Goal: Transaction & Acquisition: Purchase product/service

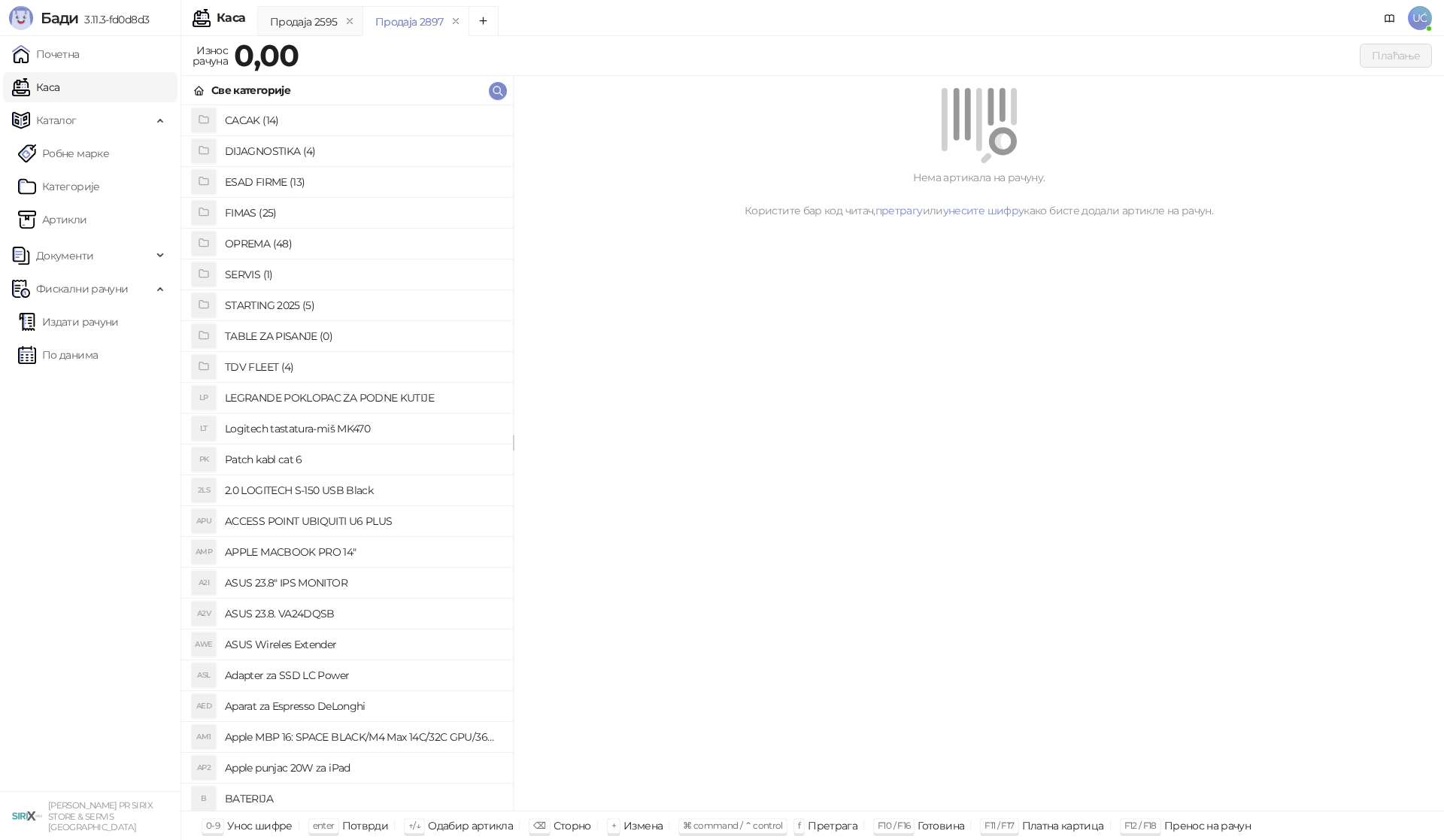
click at [266, 244] on h4 "OPREMA (48)" at bounding box center [363, 244] width 276 height 24
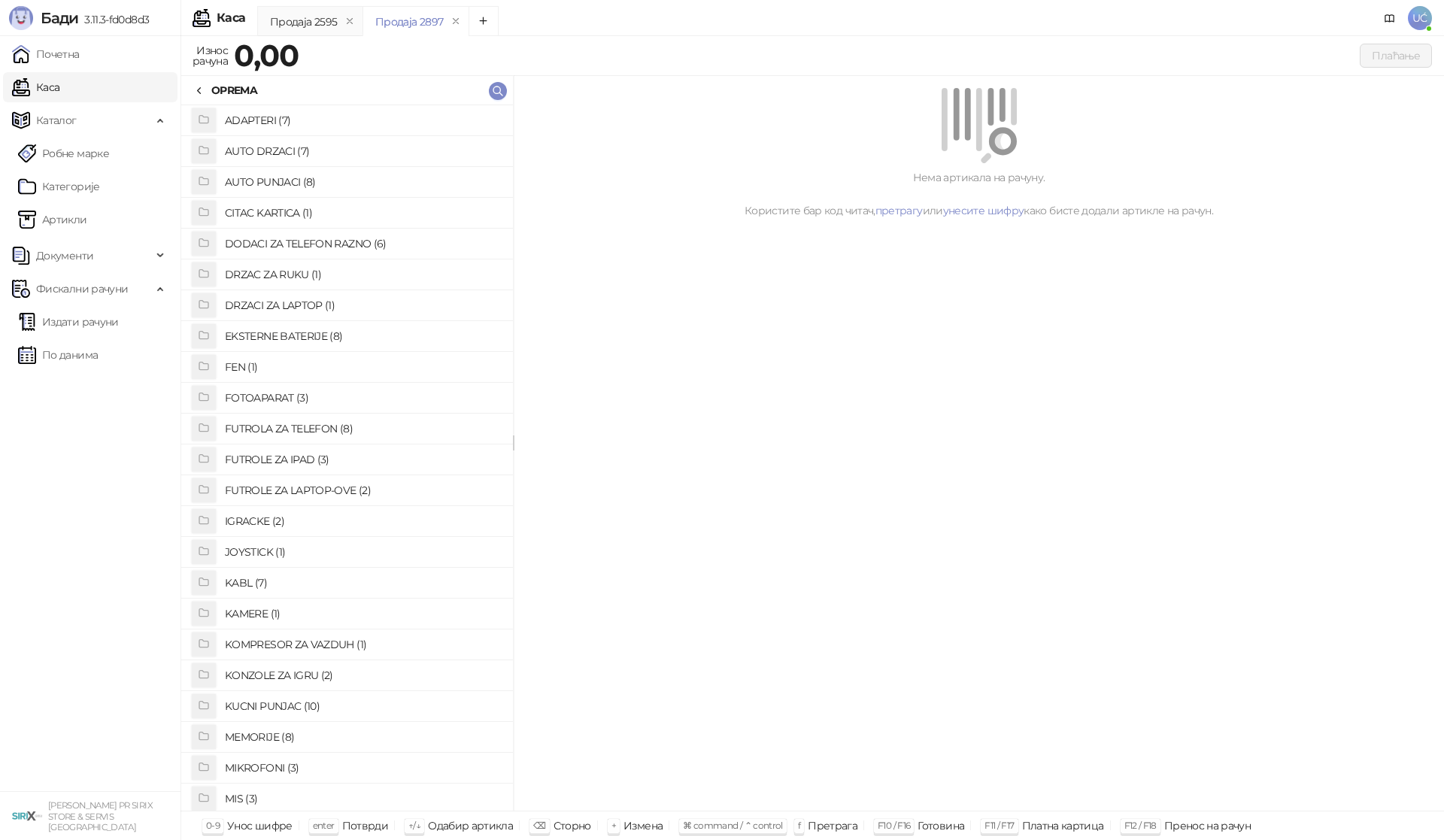
click at [263, 705] on h4 "KUCNI PUNJAC (10)" at bounding box center [363, 706] width 276 height 24
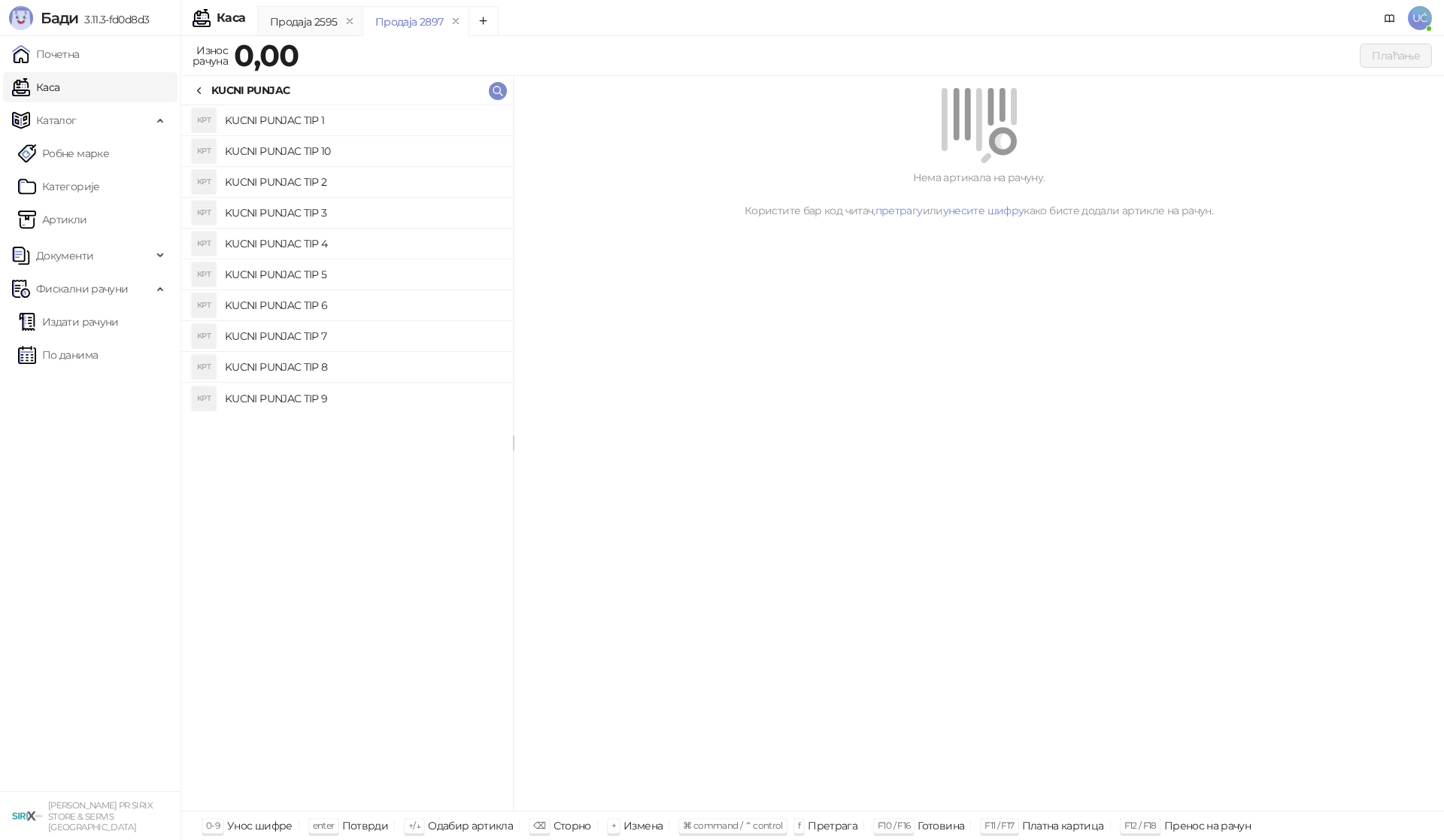
click at [294, 211] on h4 "KUCNI PUNJAC TIP 3" at bounding box center [363, 213] width 276 height 24
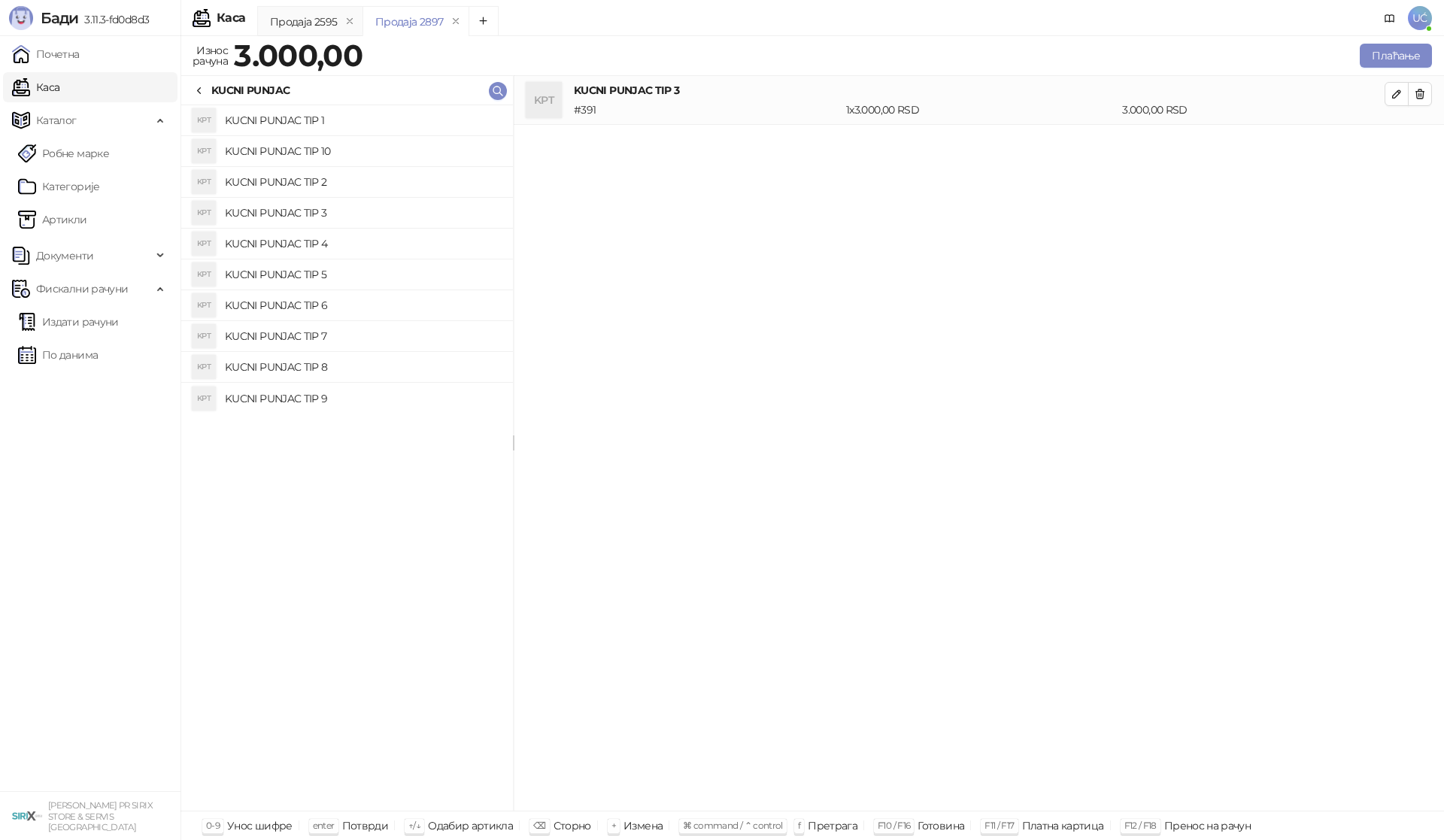
click at [300, 177] on h4 "KUCNI PUNJAC TIP 2" at bounding box center [363, 182] width 276 height 24
click at [1413, 103] on button "button" at bounding box center [1420, 94] width 24 height 24
drag, startPoint x: 1398, startPoint y: 63, endPoint x: 1393, endPoint y: 72, distance: 10.3
click at [1393, 72] on div "Износ рачуна 2.500,00 Плаћање" at bounding box center [813, 57] width 1264 height 35
click at [1384, 57] on button "Плаћање" at bounding box center [1396, 56] width 73 height 24
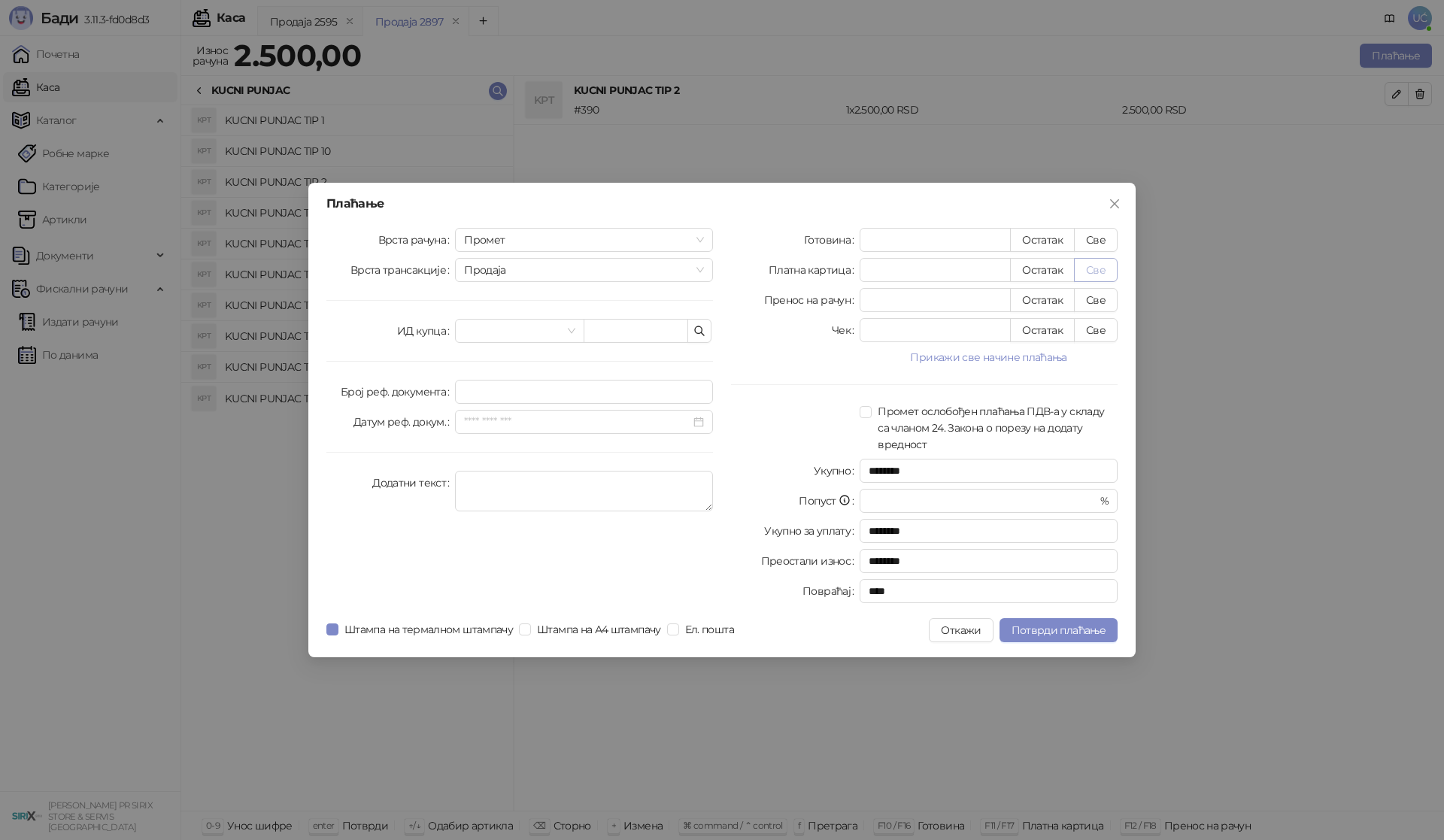
click at [1092, 273] on button "Све" at bounding box center [1095, 270] width 43 height 24
type input "****"
click at [1034, 630] on span "Потврди плаћање" at bounding box center [1059, 630] width 94 height 13
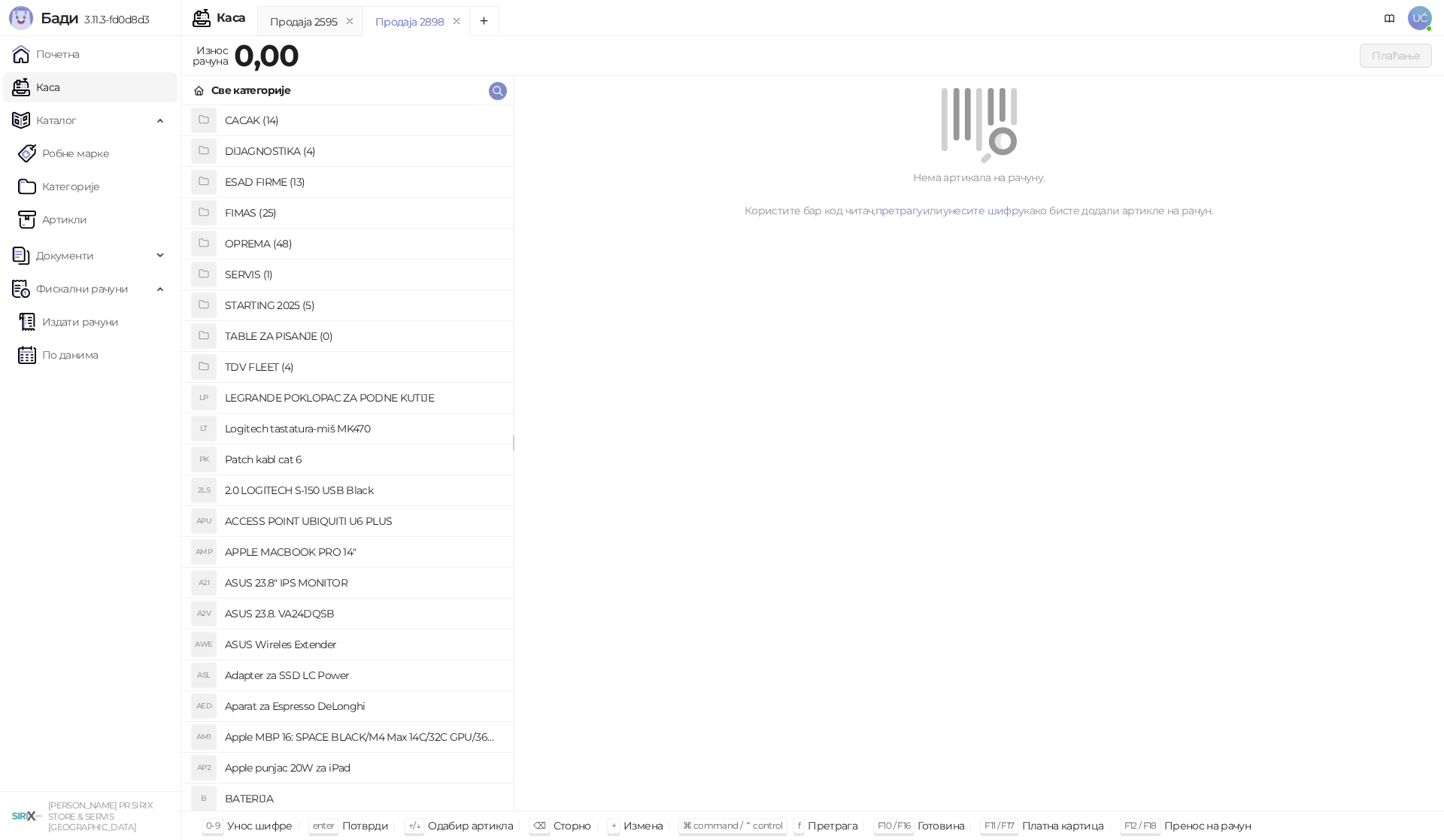
click at [256, 273] on h4 "SERVIS (1)" at bounding box center [363, 275] width 276 height 24
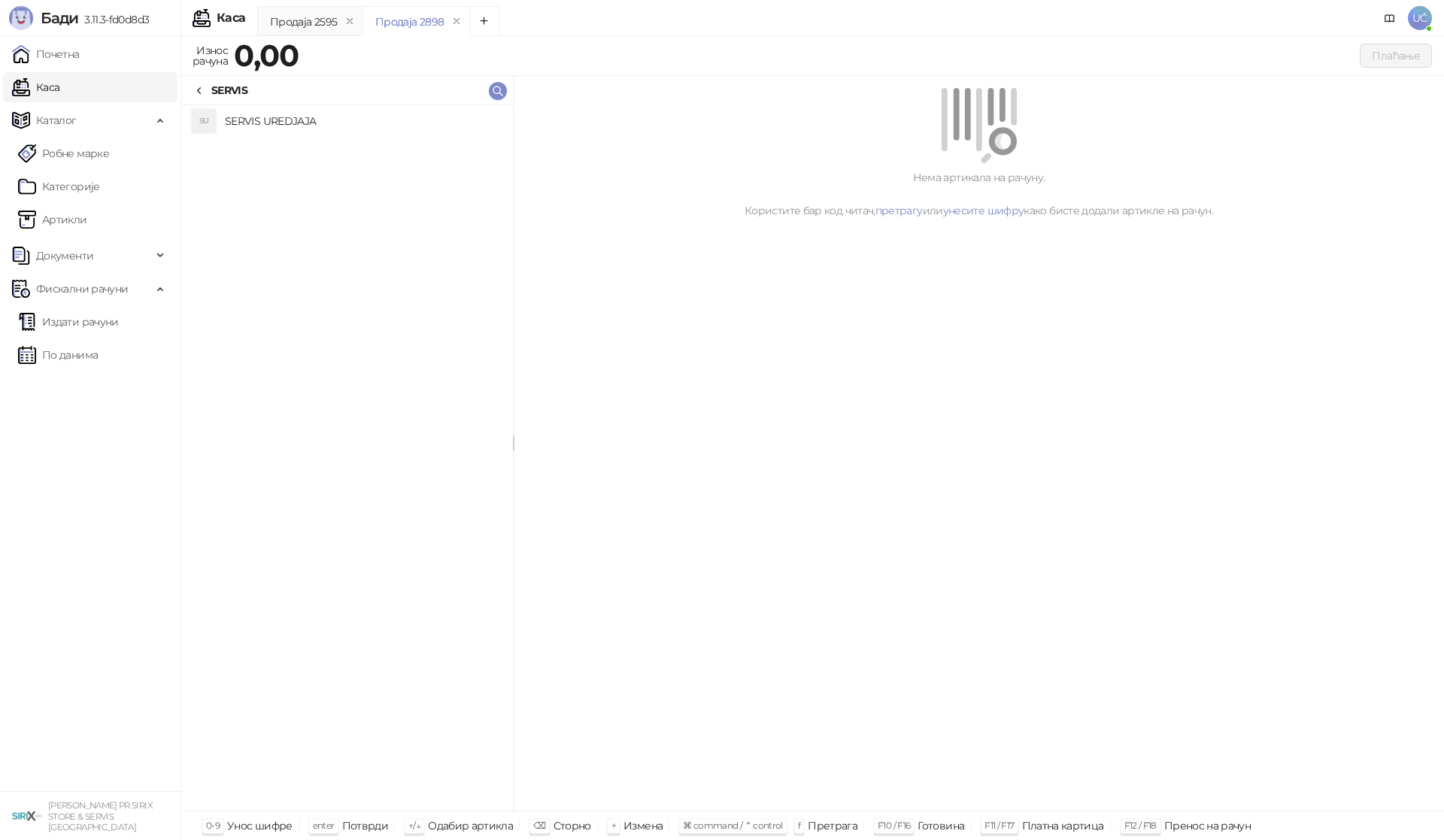
click at [353, 125] on h4 "SERVIS UREDJAJA" at bounding box center [363, 121] width 276 height 24
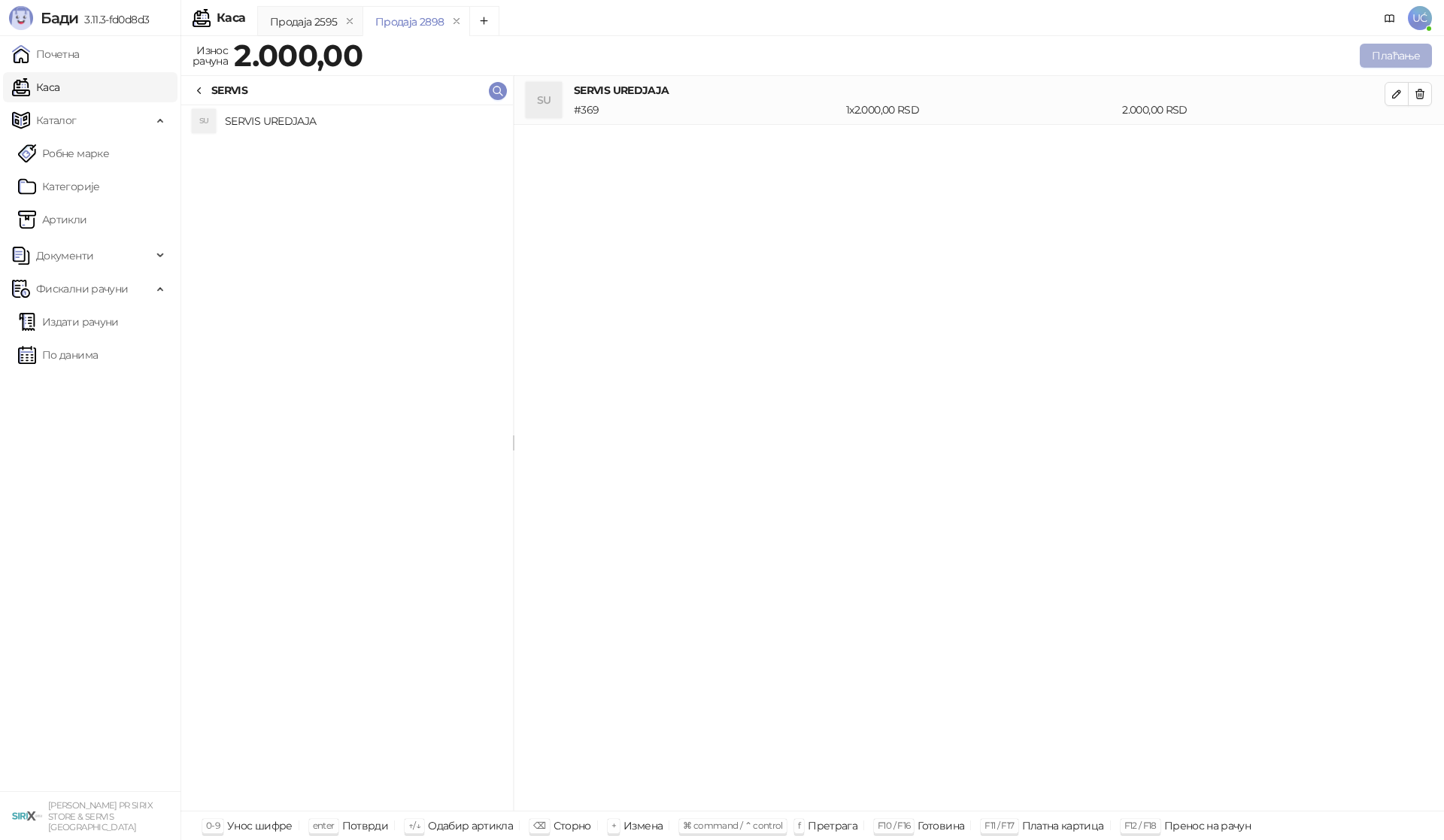
click at [1402, 48] on button "Плаћање" at bounding box center [1396, 56] width 73 height 24
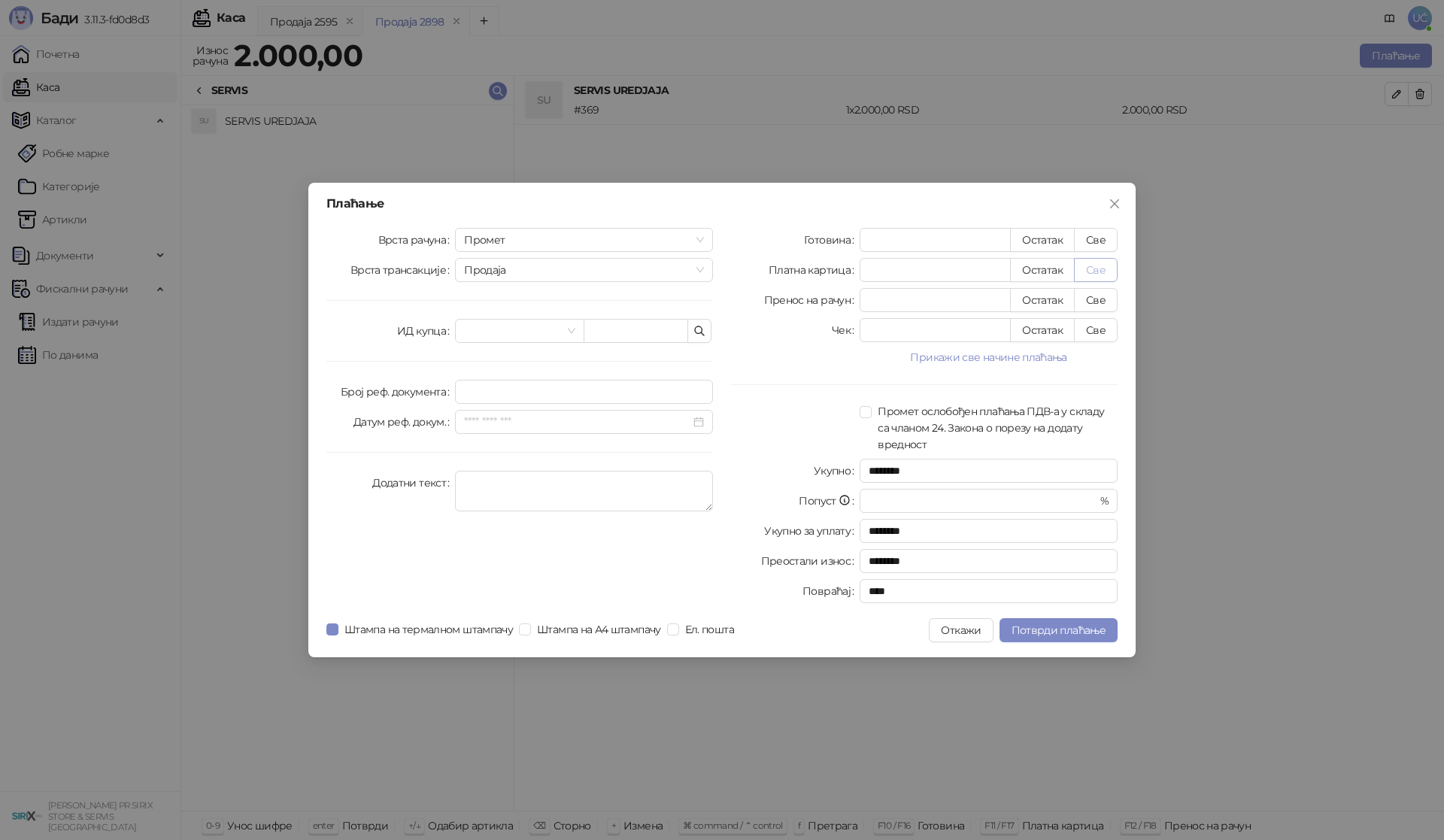
click at [1095, 270] on button "Све" at bounding box center [1095, 270] width 43 height 24
type input "****"
click at [1084, 626] on span "Потврди плаћање" at bounding box center [1059, 630] width 94 height 13
